Goal: Information Seeking & Learning: Learn about a topic

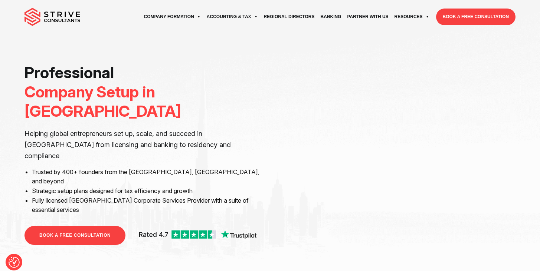
drag, startPoint x: 0, startPoint y: 0, endPoint x: 65, endPoint y: 16, distance: 66.4
click at [64, 16] on img at bounding box center [52, 17] width 56 height 19
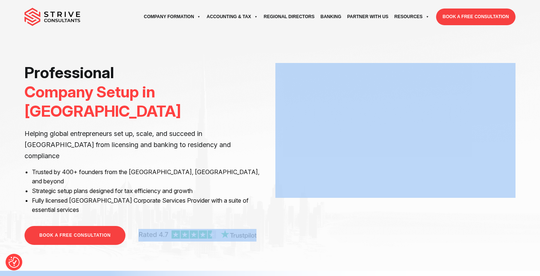
drag, startPoint x: 197, startPoint y: 205, endPoint x: 276, endPoint y: 238, distance: 85.8
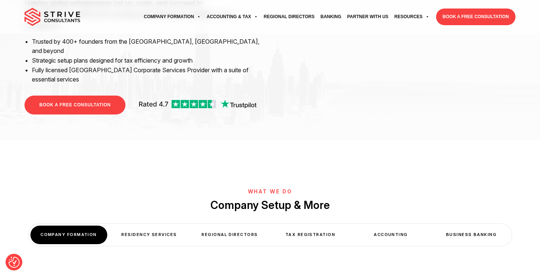
scroll to position [142, 0]
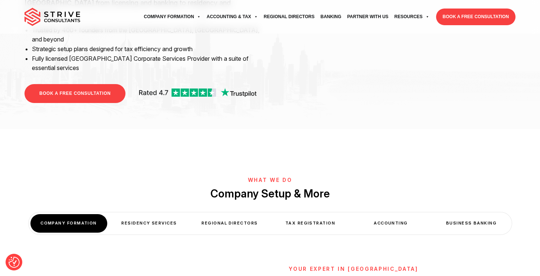
drag, startPoint x: 181, startPoint y: 62, endPoint x: 208, endPoint y: 68, distance: 27.7
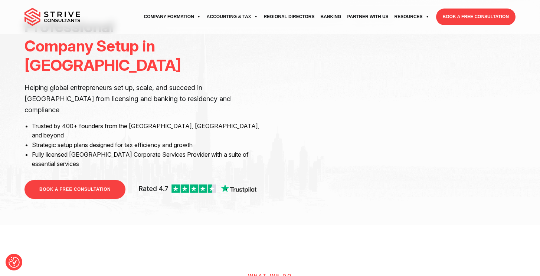
scroll to position [0, 0]
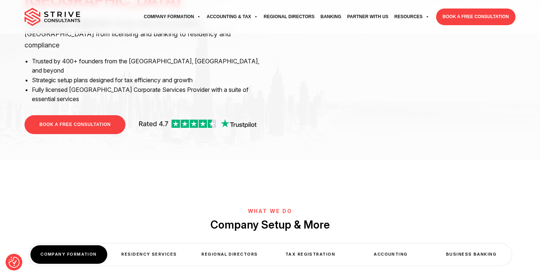
scroll to position [112, 0]
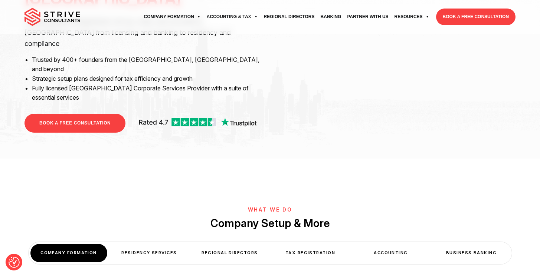
click at [170, 244] on div "Residency Services" at bounding box center [149, 253] width 77 height 18
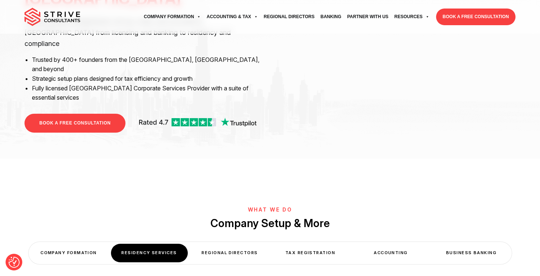
click at [246, 244] on div "Regional Directors" at bounding box center [229, 253] width 77 height 18
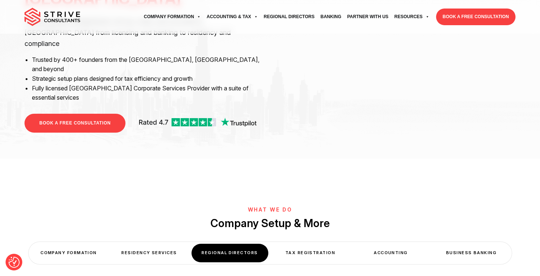
click at [319, 244] on div "Tax Registration" at bounding box center [310, 253] width 77 height 18
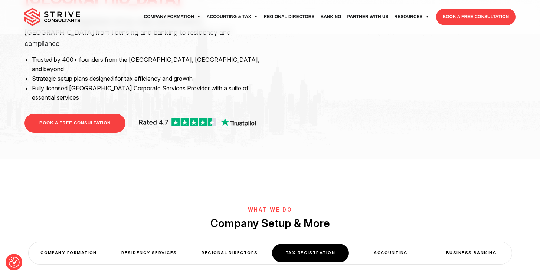
click at [391, 244] on div "Accounting" at bounding box center [391, 253] width 77 height 18
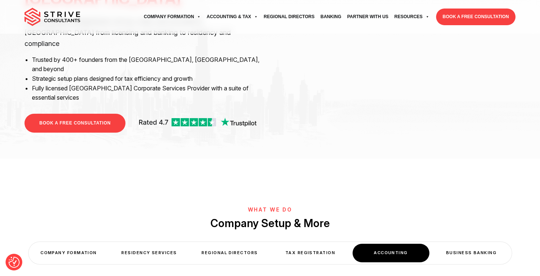
click at [473, 244] on div "Business Banking" at bounding box center [471, 253] width 77 height 18
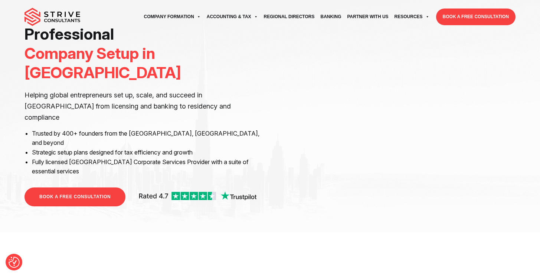
scroll to position [0, 0]
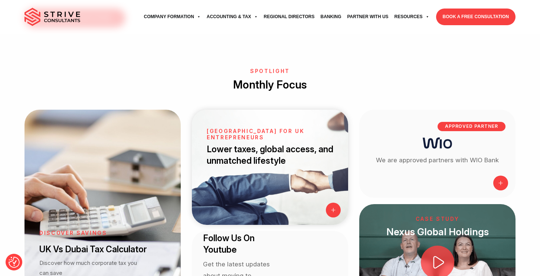
scroll to position [789, 0]
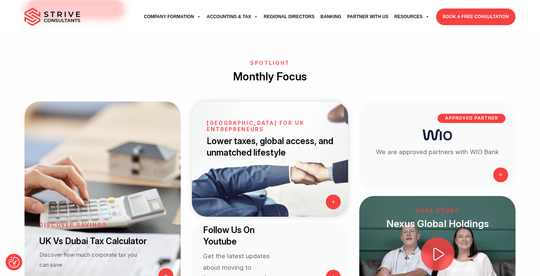
click at [249, 109] on link "Dubai for UK entrepreneurs Lower taxes, global access, and unmatched lifestyle" at bounding box center [270, 159] width 156 height 115
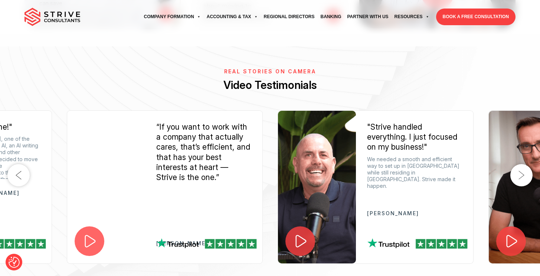
scroll to position [1052, 0]
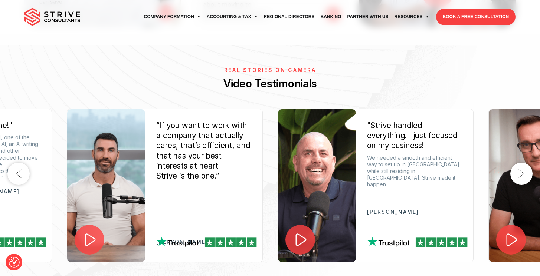
drag, startPoint x: 176, startPoint y: 194, endPoint x: 183, endPoint y: 216, distance: 22.5
click at [183, 216] on div "Real Stories on Camera Video Testimonials Previous "Dubai is everything we imag…" at bounding box center [270, 193] width 540 height 252
click at [174, 237] on img at bounding box center [207, 242] width 100 height 11
click at [93, 234] on icon at bounding box center [90, 240] width 11 height 13
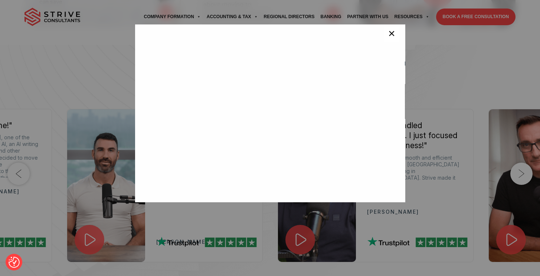
click at [384, 36] on button "×" at bounding box center [391, 34] width 15 height 15
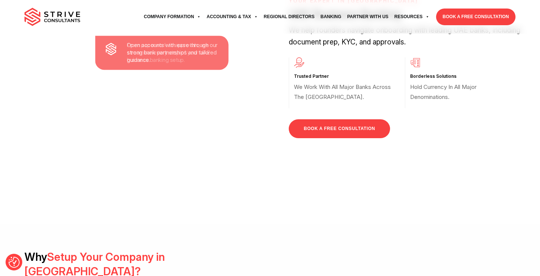
scroll to position [0, 0]
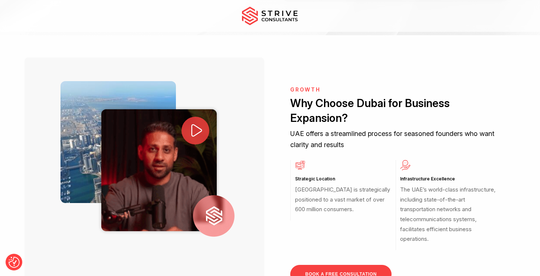
scroll to position [260, 0]
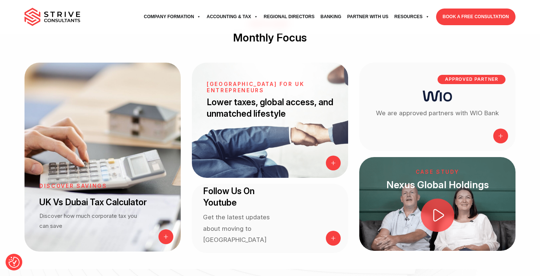
scroll to position [830, 0]
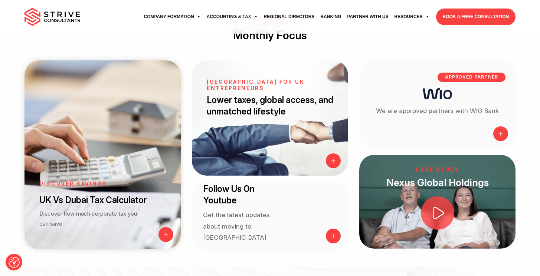
click at [135, 209] on p "Discover how much corporate tax you can save" at bounding box center [88, 219] width 98 height 20
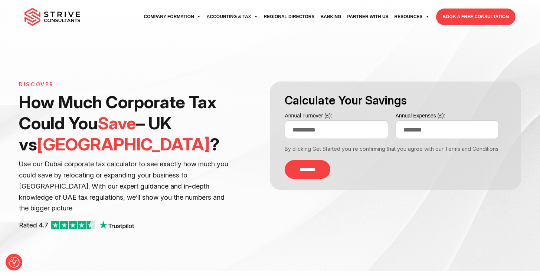
click at [53, 17] on img at bounding box center [52, 17] width 56 height 19
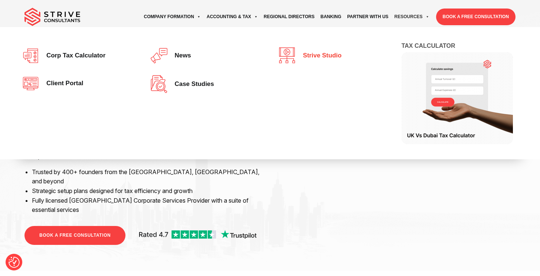
click at [317, 54] on span "Strive Studio" at bounding box center [320, 55] width 42 height 7
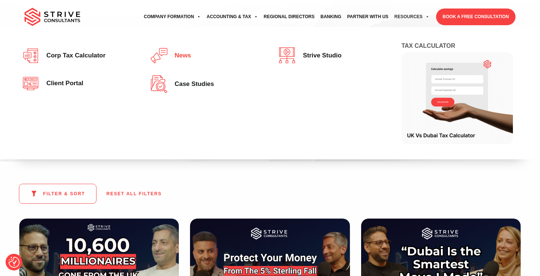
click at [173, 56] on span "News" at bounding box center [181, 55] width 20 height 7
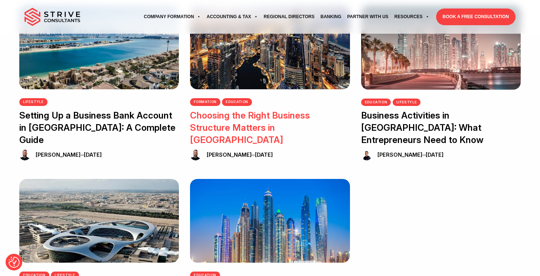
scroll to position [221, 0]
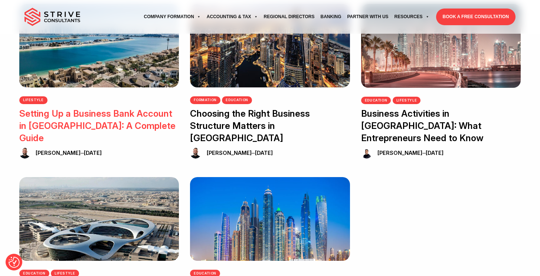
click at [59, 132] on div "Lifestyle Setting Up a Business Bank Account in Dubai: A Complete Guide Raj Kar…" at bounding box center [99, 126] width 160 height 63
click at [59, 125] on link "Setting Up a Business Bank Account in Dubai: A Complete Guide" at bounding box center [97, 125] width 156 height 35
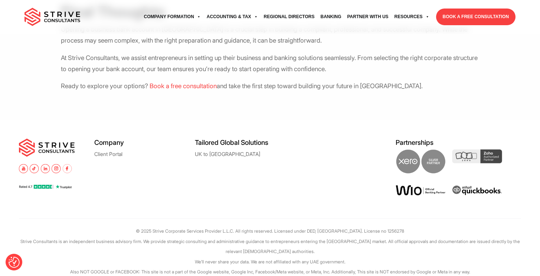
scroll to position [920, 0]
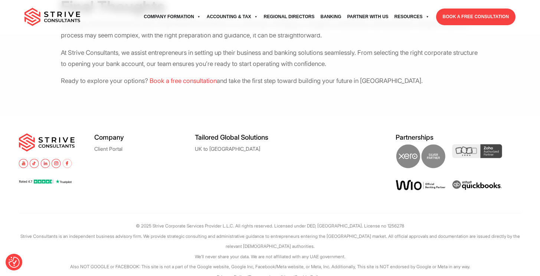
drag, startPoint x: 96, startPoint y: 171, endPoint x: 140, endPoint y: 181, distance: 44.4
click at [140, 181] on div "Company Client Portal" at bounding box center [144, 168] width 101 height 69
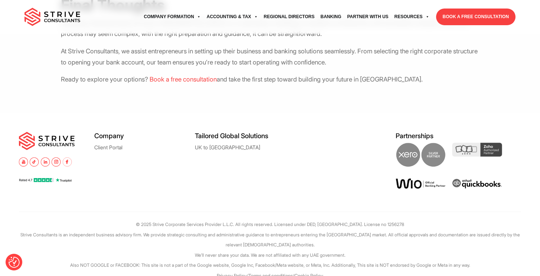
click at [277, 273] on link "Terms and conditions" at bounding box center [270, 276] width 45 height 6
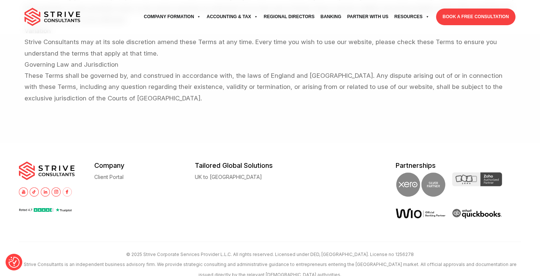
scroll to position [1573, 0]
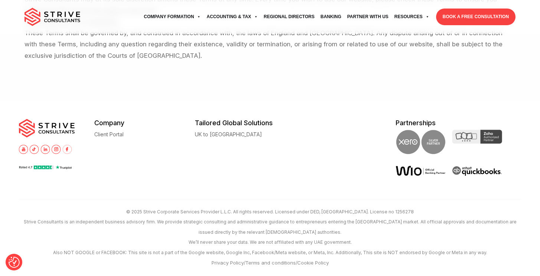
click at [220, 267] on p "Privacy Policy / Terms and conditions / Cookie Policy" at bounding box center [270, 263] width 502 height 11
click at [220, 263] on link "Privacy Policy" at bounding box center [228, 263] width 32 height 6
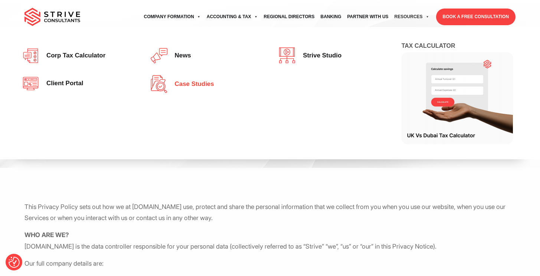
click at [198, 85] on span "Case studies" at bounding box center [192, 84] width 43 height 7
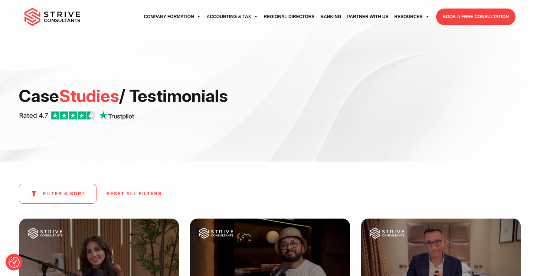
click at [71, 18] on img at bounding box center [52, 17] width 56 height 19
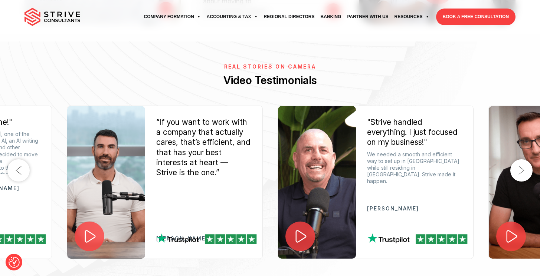
scroll to position [1054, 0]
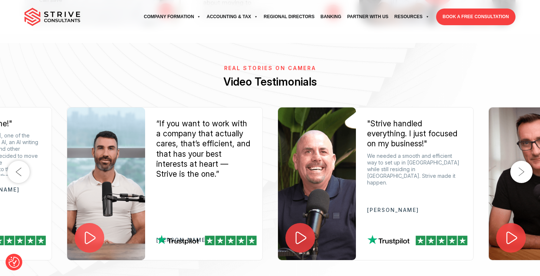
click at [517, 161] on button "Next" at bounding box center [521, 172] width 22 height 22
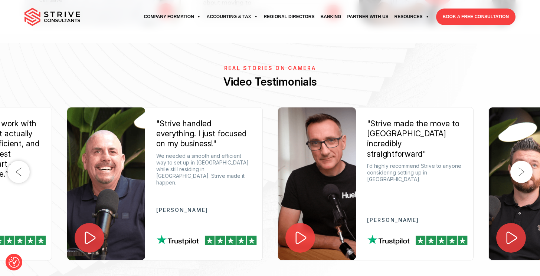
click at [517, 161] on button "Next" at bounding box center [521, 172] width 22 height 22
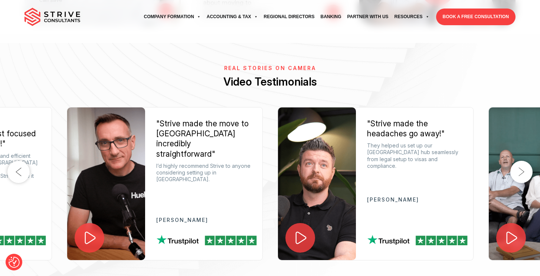
click at [517, 161] on button "Next" at bounding box center [521, 172] width 22 height 22
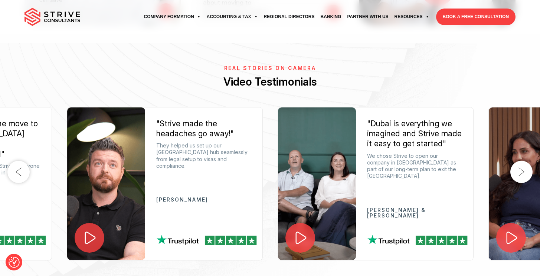
click at [517, 161] on button "Next" at bounding box center [521, 172] width 22 height 22
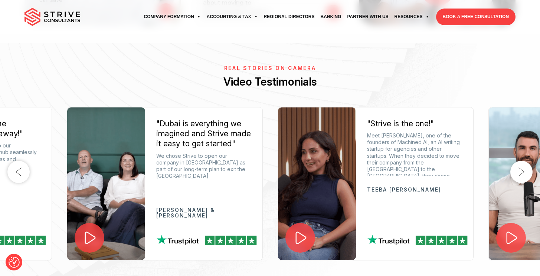
click at [517, 161] on button "Next" at bounding box center [521, 172] width 22 height 22
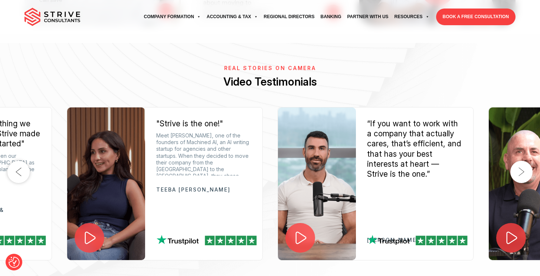
click at [517, 161] on button "Next" at bounding box center [521, 172] width 22 height 22
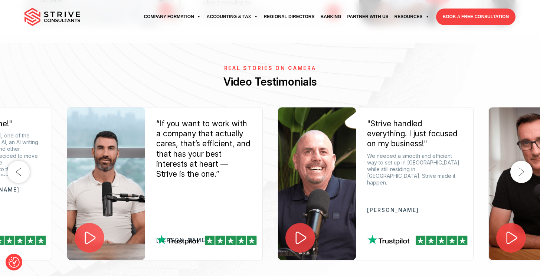
click at [220, 119] on div "“If you want to work with a company that actually cares, that’s efficient, and …" at bounding box center [203, 149] width 95 height 61
